Goal: Task Accomplishment & Management: Complete application form

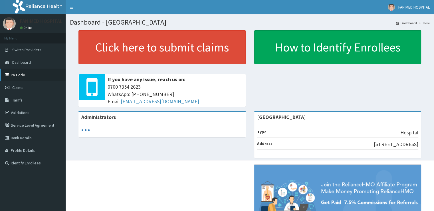
click at [15, 74] on link "PA Code" at bounding box center [33, 74] width 66 height 13
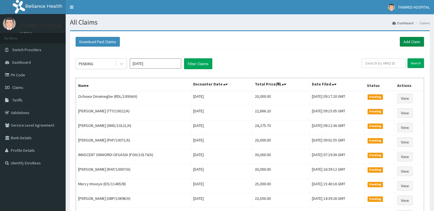
click at [408, 41] on link "Add Claim" at bounding box center [412, 42] width 24 height 10
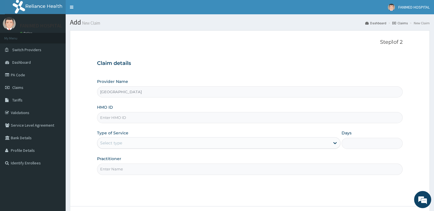
click at [159, 116] on input "HMO ID" at bounding box center [249, 117] width 305 height 11
paste input "GBZ/10533/A"
type input "GBZ/10533/A"
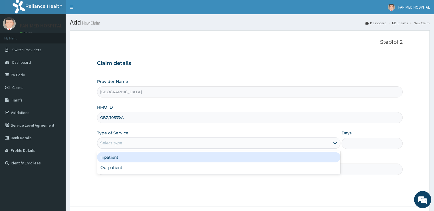
click at [153, 146] on div "Select type" at bounding box center [213, 142] width 233 height 9
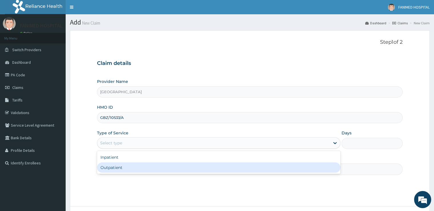
click at [146, 163] on div "Outpatient" at bounding box center [218, 167] width 243 height 10
type input "1"
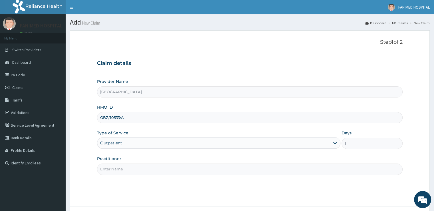
click at [146, 167] on input "Practitioner" at bounding box center [249, 168] width 305 height 11
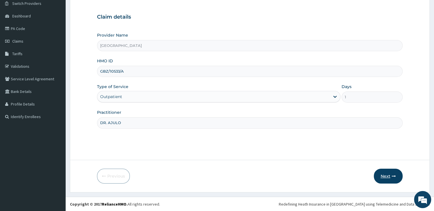
type input "DR. AJULO"
click at [389, 173] on button "Next" at bounding box center [388, 175] width 29 height 15
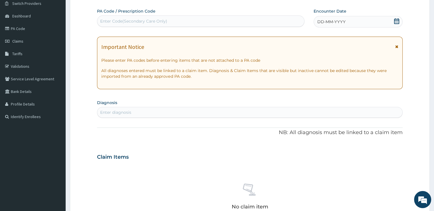
click at [166, 24] on div "Enter Code(Secondary Care Only)" at bounding box center [200, 21] width 207 height 9
paste input "PA/769E87"
type input "PA/769E87"
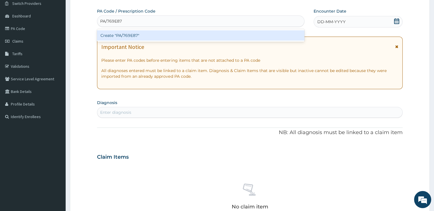
click at [164, 35] on div "Create "PA/769E87"" at bounding box center [200, 35] width 207 height 10
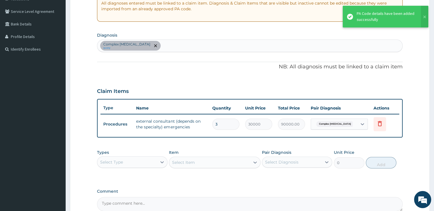
scroll to position [118, 0]
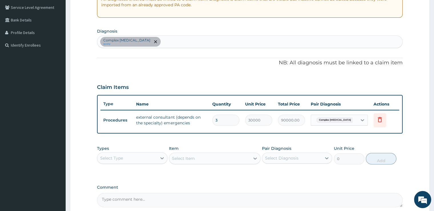
click at [134, 155] on div "Select Type" at bounding box center [126, 157] width 59 height 9
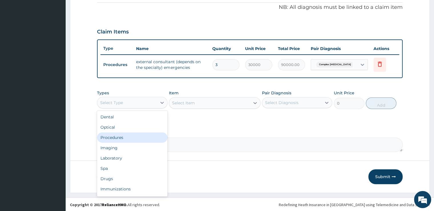
scroll to position [19, 0]
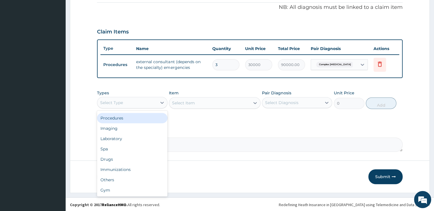
click at [155, 119] on div "Procedures" at bounding box center [132, 118] width 70 height 10
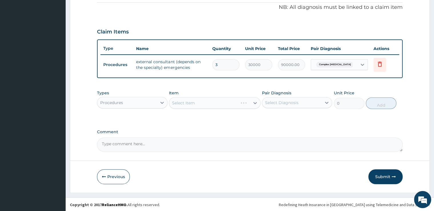
click at [204, 100] on div "Select Item" at bounding box center [215, 102] width 92 height 11
click at [306, 94] on div "Pair Diagnosis Select Diagnosis" at bounding box center [297, 99] width 70 height 19
click at [213, 103] on div "Select Item" at bounding box center [215, 102] width 92 height 11
drag, startPoint x: 158, startPoint y: 151, endPoint x: 162, endPoint y: 145, distance: 7.0
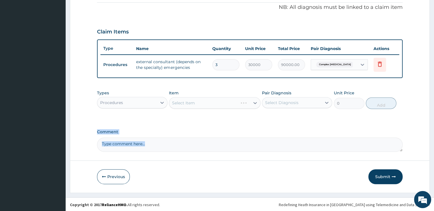
click at [162, 145] on form "Step 2 of 2 PA Code / Prescription Code PA/769E87 Encounter Date 12-09-2025 Imp…" at bounding box center [250, 24] width 360 height 335
click at [162, 145] on textarea "Comment" at bounding box center [249, 144] width 305 height 14
type textarea "SPECIALIST CONSULTANT-Nephrologist @ 70,000"
click at [209, 95] on div "Item Select Item" at bounding box center [215, 99] width 92 height 19
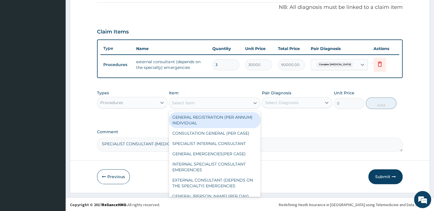
click at [200, 99] on div "Select Item" at bounding box center [209, 102] width 81 height 9
click at [204, 116] on div "GENERAL REGISTRATION (PER ANNUM) INDIVIDUAL" at bounding box center [215, 120] width 92 height 16
type input "1000"
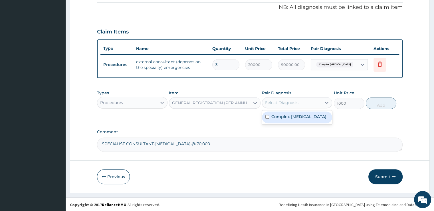
click at [286, 105] on div "Select Diagnosis" at bounding box center [291, 102] width 59 height 9
click at [285, 117] on label "Complex renal cyst" at bounding box center [298, 117] width 55 height 6
checkbox input "true"
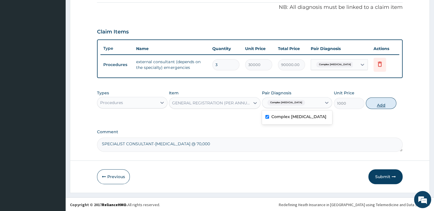
click at [377, 102] on button "Add" at bounding box center [381, 102] width 31 height 11
type input "0"
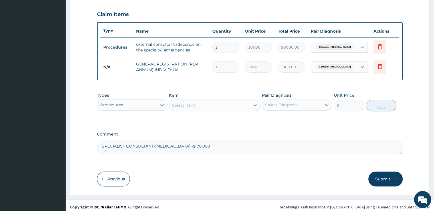
scroll to position [193, 0]
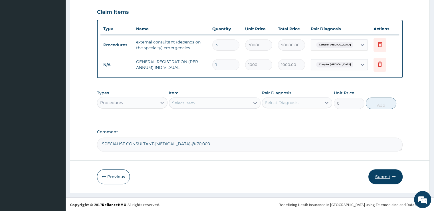
click at [386, 171] on button "Submit" at bounding box center [385, 176] width 34 height 15
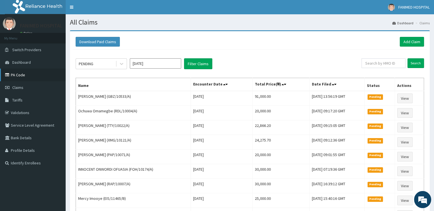
click at [18, 72] on link "PA Code" at bounding box center [33, 74] width 66 height 13
